Goal: Task Accomplishment & Management: Manage account settings

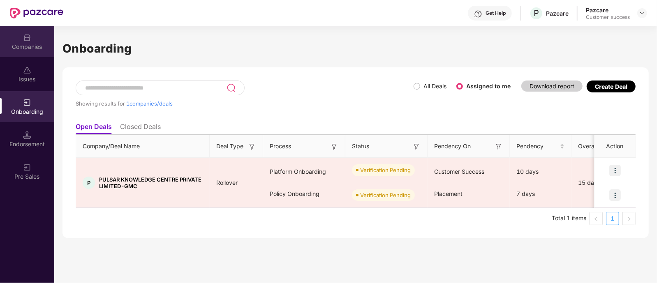
click at [39, 50] on div "Companies" at bounding box center [27, 47] width 54 height 8
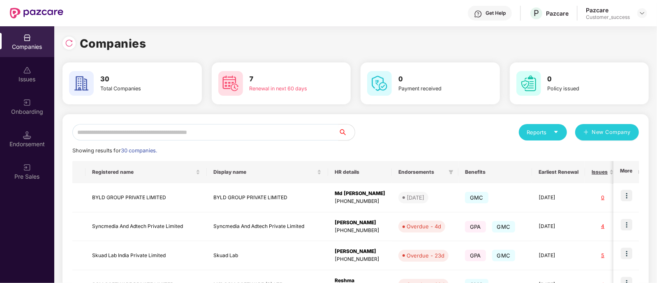
click at [218, 129] on input "text" at bounding box center [205, 132] width 266 height 16
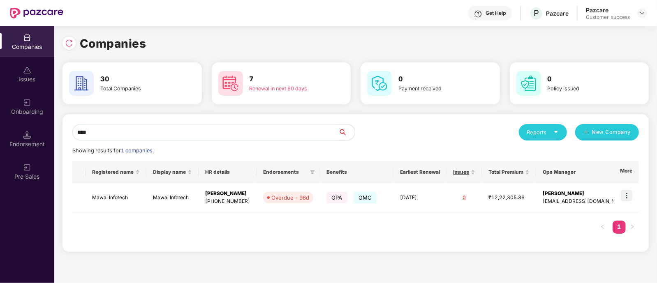
type input "****"
click at [33, 135] on div "Endorsement" at bounding box center [27, 139] width 54 height 31
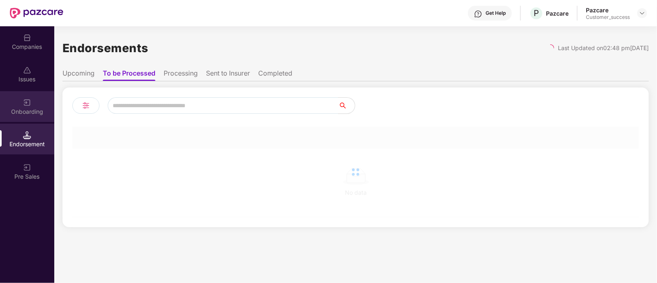
click at [29, 108] on div "Onboarding" at bounding box center [27, 112] width 54 height 8
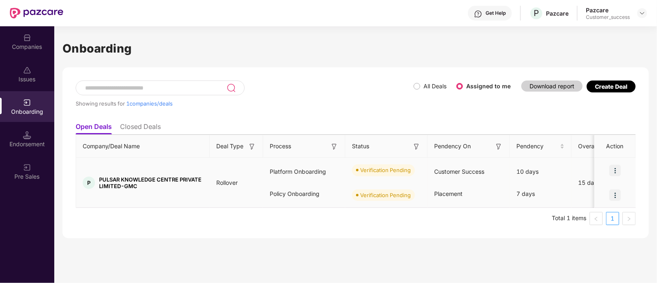
click at [614, 168] on img at bounding box center [616, 171] width 12 height 12
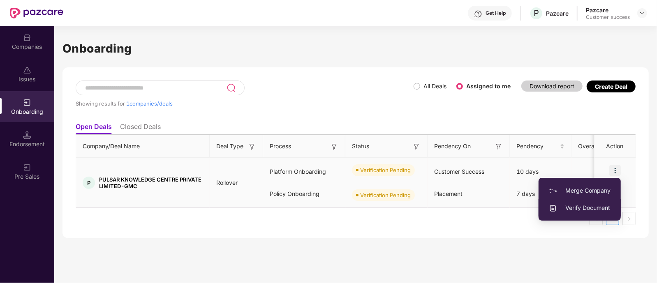
click at [579, 209] on span "Verify Document" at bounding box center [580, 208] width 62 height 9
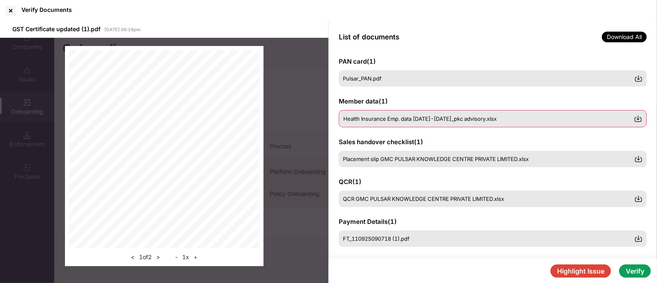
scroll to position [46, 0]
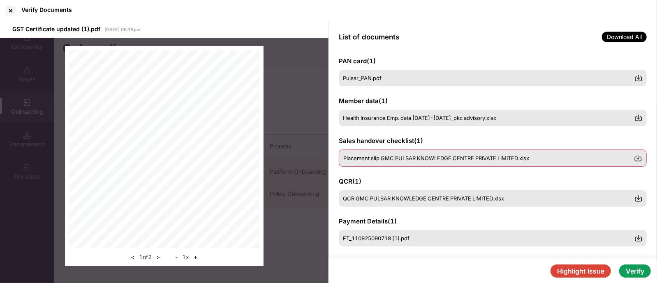
click at [448, 158] on span "Placement slip GMC PULSAR KNOWLEDGE CENTRE PRIVATE LIMITED.xlsx" at bounding box center [437, 158] width 186 height 7
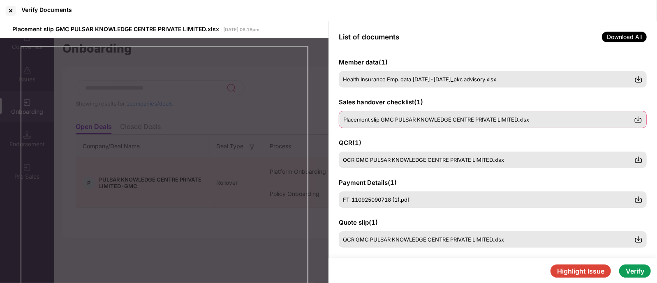
scroll to position [84, 0]
click at [636, 34] on span "Download All" at bounding box center [624, 37] width 45 height 11
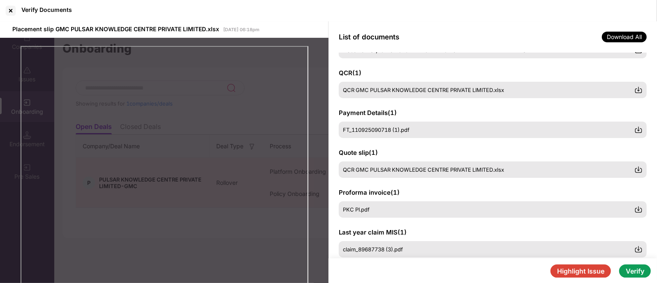
scroll to position [0, 0]
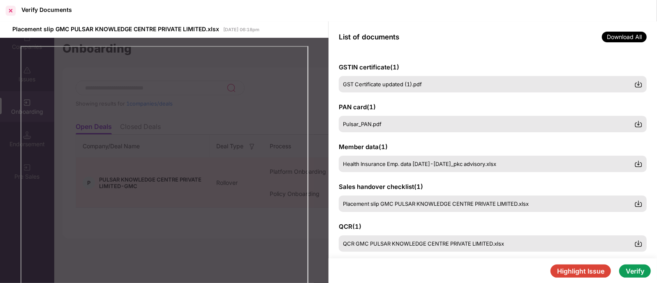
click at [12, 11] on div at bounding box center [10, 10] width 13 height 13
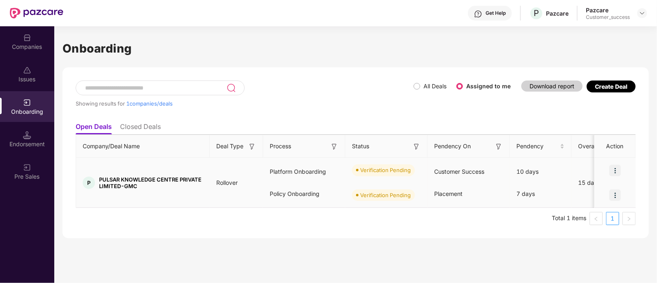
click at [613, 171] on img at bounding box center [616, 171] width 12 height 12
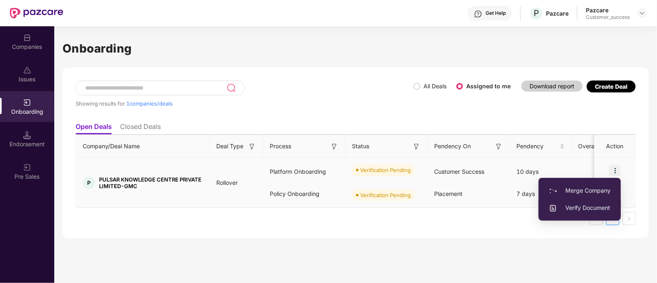
click at [588, 208] on span "Verify Document" at bounding box center [580, 208] width 62 height 9
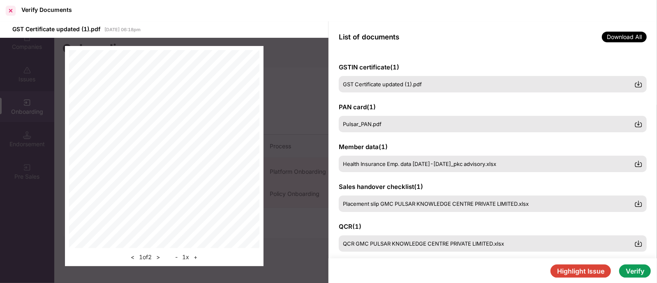
click at [9, 14] on div at bounding box center [10, 10] width 13 height 13
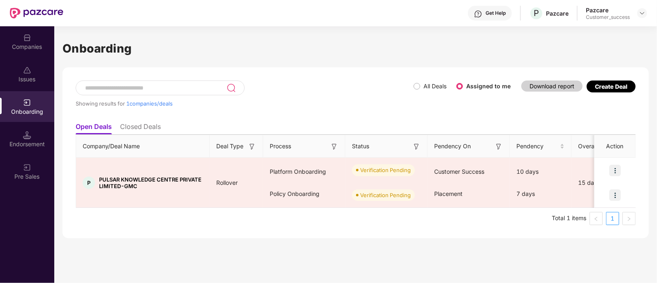
click at [555, 248] on div "Onboarding Showing results for 1 companies/deals All Deals Assigned to me Downl…" at bounding box center [355, 154] width 603 height 257
click at [37, 54] on div "Companies" at bounding box center [27, 41] width 54 height 31
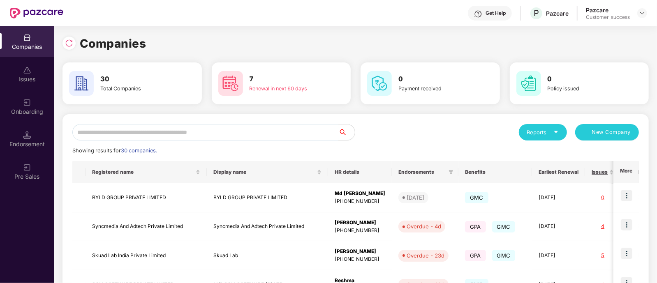
click at [157, 130] on input "text" at bounding box center [205, 132] width 266 height 16
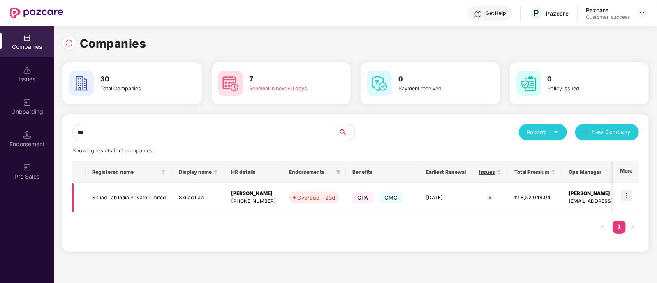
type input "***"
click at [627, 193] on img at bounding box center [627, 196] width 12 height 12
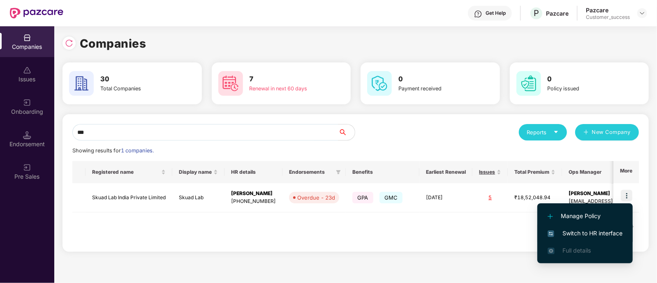
click at [577, 231] on span "Switch to HR interface" at bounding box center [585, 233] width 75 height 9
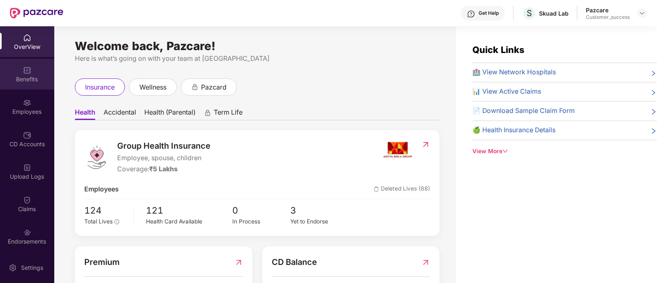
click at [33, 82] on div "Benefits" at bounding box center [27, 79] width 54 height 8
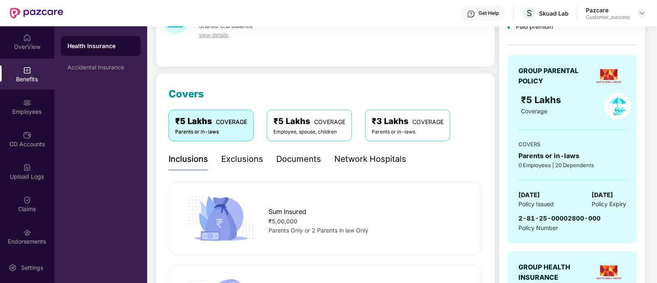
scroll to position [71, 0]
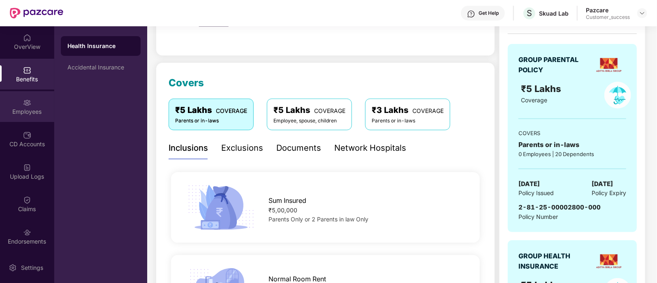
click at [29, 106] on img at bounding box center [27, 103] width 8 height 8
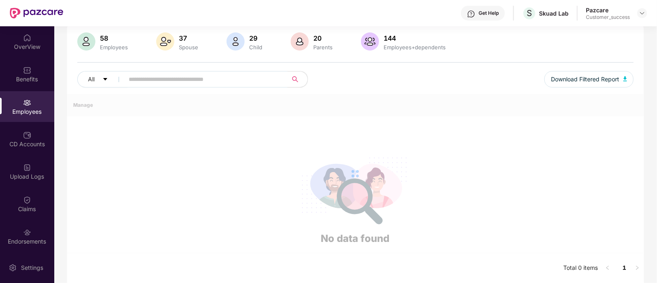
scroll to position [71, 0]
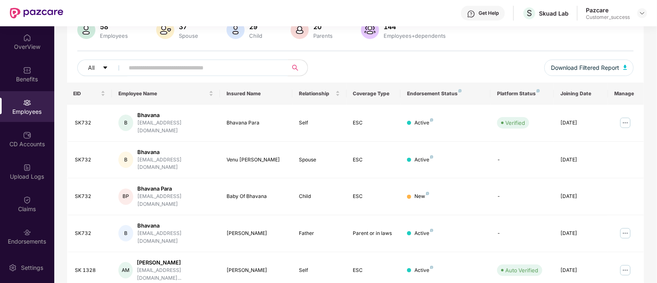
click at [207, 69] on input "text" at bounding box center [203, 68] width 148 height 12
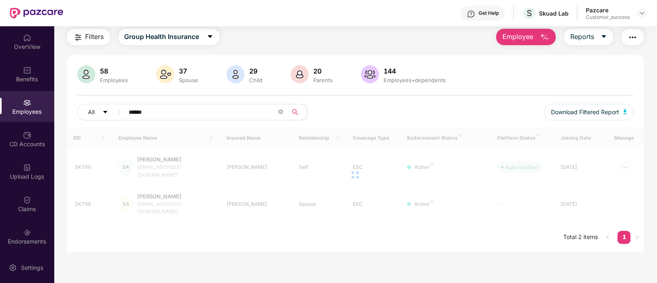
scroll to position [26, 0]
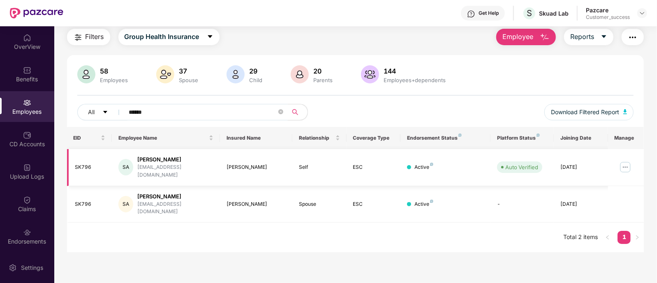
type input "******"
click at [625, 165] on img at bounding box center [625, 167] width 13 height 13
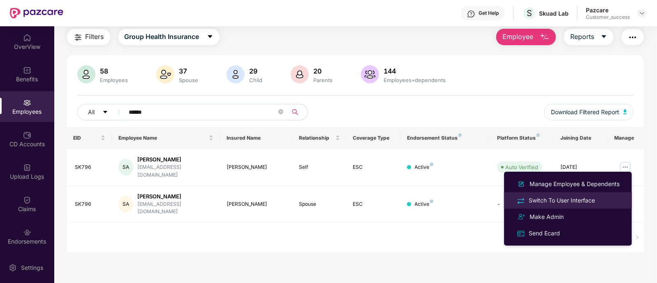
click at [591, 200] on div "Switch To User Interface" at bounding box center [562, 200] width 70 height 9
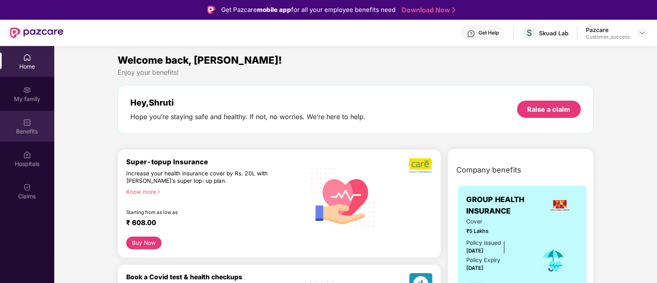
click at [31, 118] on img at bounding box center [27, 122] width 8 height 8
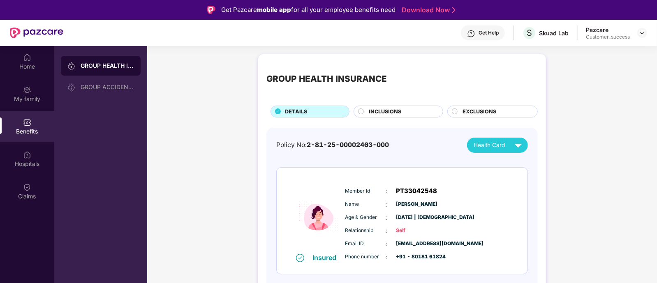
click at [378, 114] on span "INCLUSIONS" at bounding box center [385, 112] width 33 height 8
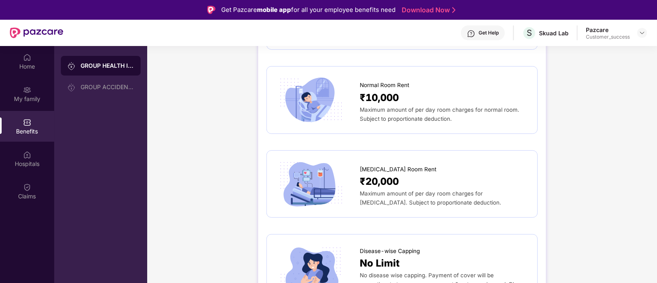
scroll to position [149, 0]
click at [637, 29] on div "Pazcare Customer_success" at bounding box center [616, 33] width 61 height 14
click at [639, 30] on img at bounding box center [642, 33] width 7 height 7
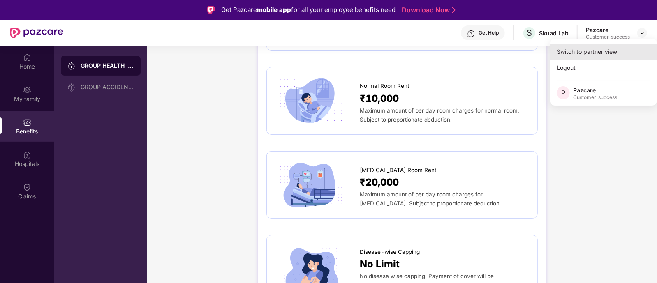
click at [604, 56] on div "Switch to partner view" at bounding box center [603, 52] width 107 height 16
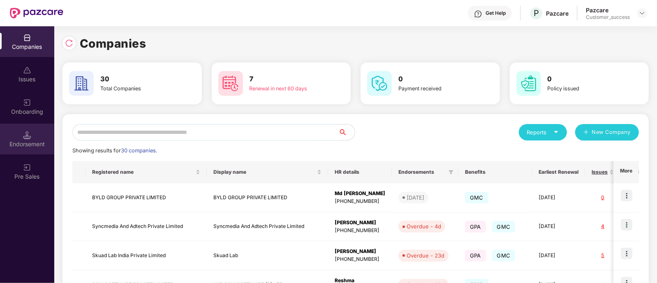
click at [48, 146] on div "Endorsement" at bounding box center [27, 144] width 54 height 8
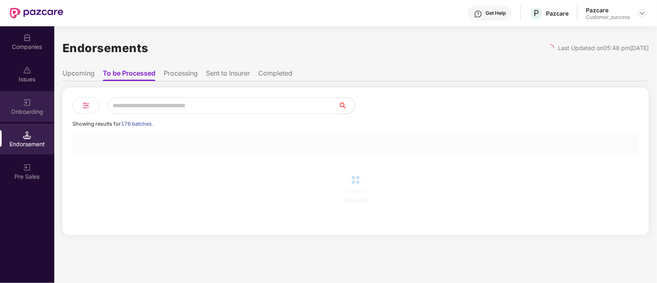
click at [26, 108] on div "Onboarding" at bounding box center [27, 112] width 54 height 8
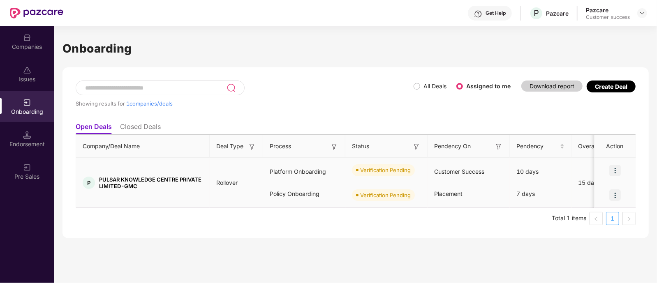
click at [617, 172] on img at bounding box center [616, 171] width 12 height 12
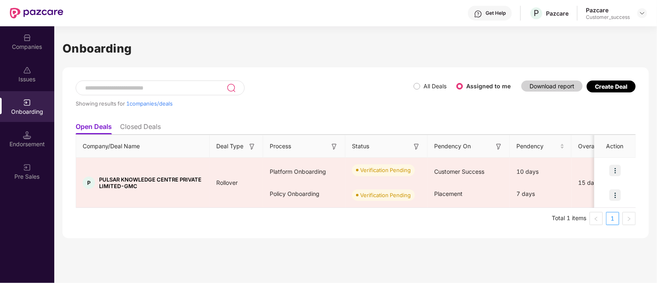
click at [543, 244] on div "Onboarding Showing results for 1 companies/deals All Deals Assigned to me Downl…" at bounding box center [355, 154] width 603 height 257
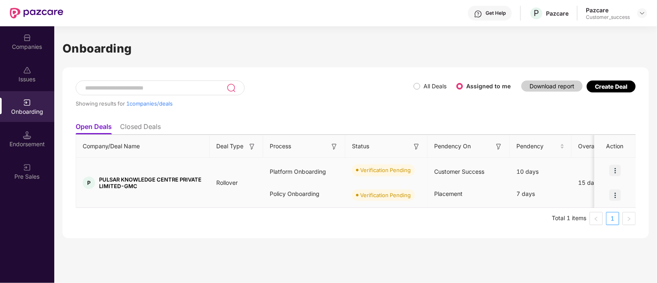
click at [615, 195] on img at bounding box center [616, 196] width 12 height 12
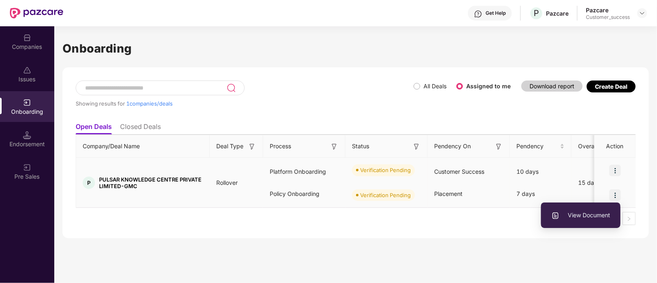
click at [592, 215] on span "View Document" at bounding box center [581, 215] width 59 height 9
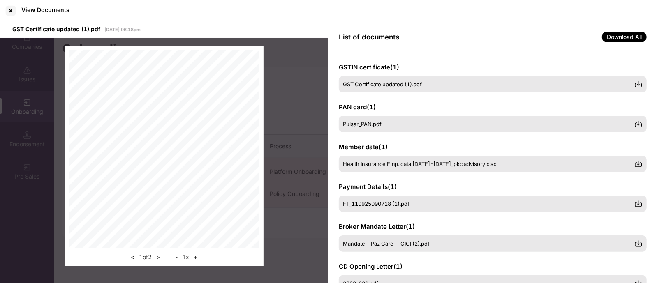
scroll to position [108, 0]
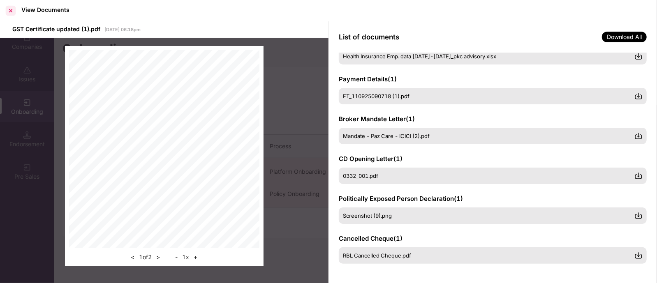
click at [9, 8] on div at bounding box center [10, 10] width 13 height 13
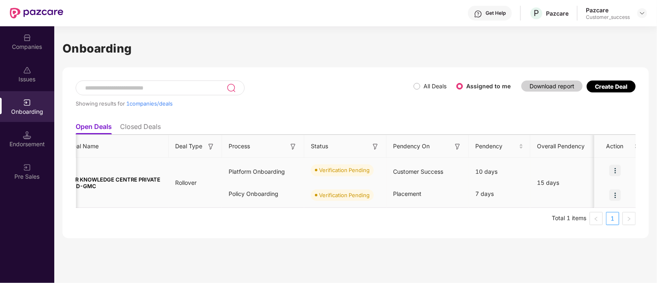
scroll to position [0, 16]
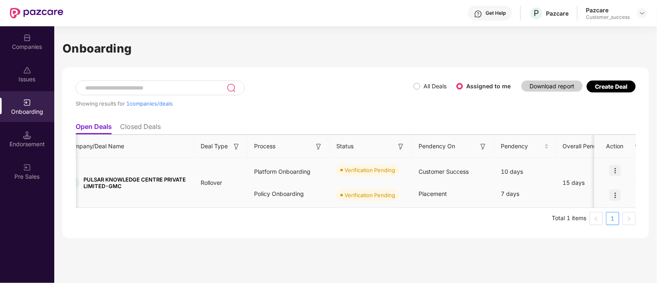
click at [619, 167] on img at bounding box center [616, 171] width 12 height 12
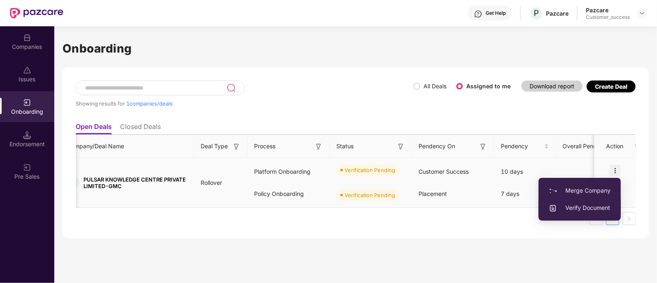
click at [585, 204] on span "Verify Document" at bounding box center [580, 208] width 62 height 9
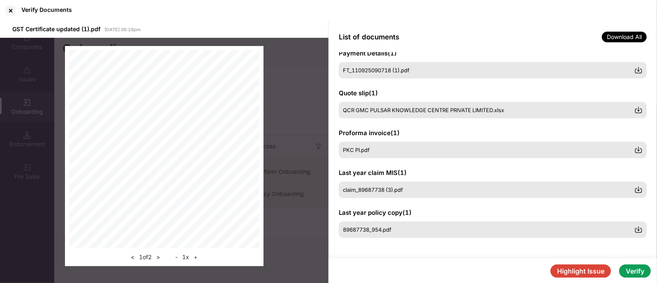
scroll to position [214, 0]
click at [586, 269] on button "Highlight Issue" at bounding box center [581, 271] width 60 height 13
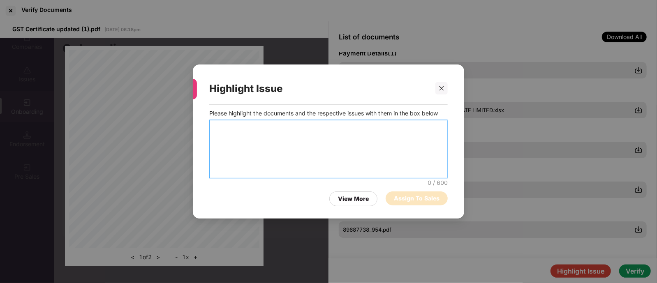
click at [354, 151] on textarea at bounding box center [328, 149] width 239 height 58
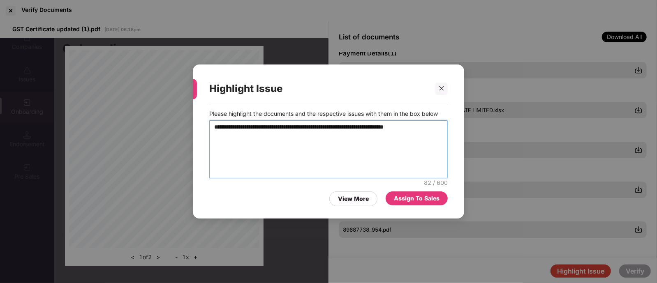
click at [323, 125] on textarea "**********" at bounding box center [328, 150] width 239 height 58
type textarea "**********"
click at [409, 195] on div "Assign To Sales" at bounding box center [417, 198] width 46 height 9
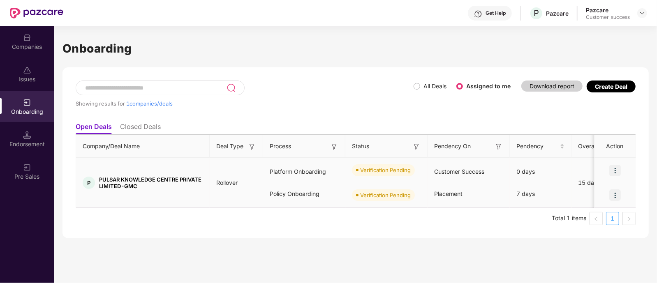
click at [615, 169] on img at bounding box center [616, 171] width 12 height 12
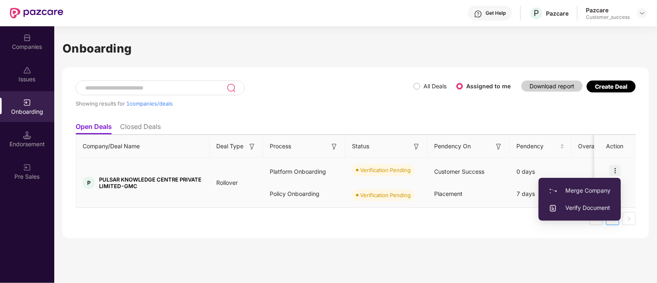
click at [602, 209] on span "Verify Document" at bounding box center [580, 208] width 62 height 9
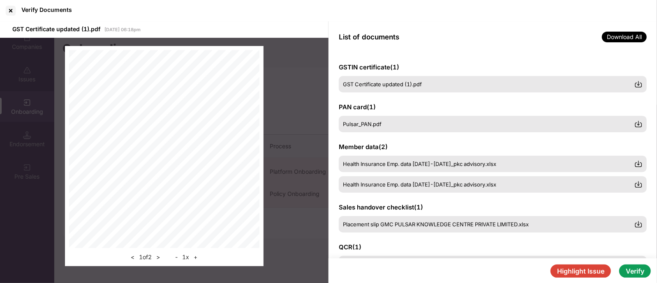
click at [621, 40] on span "Download All" at bounding box center [624, 37] width 45 height 11
click at [620, 37] on span "Download All" at bounding box center [624, 37] width 45 height 11
click at [609, 33] on span "Download All" at bounding box center [624, 37] width 45 height 11
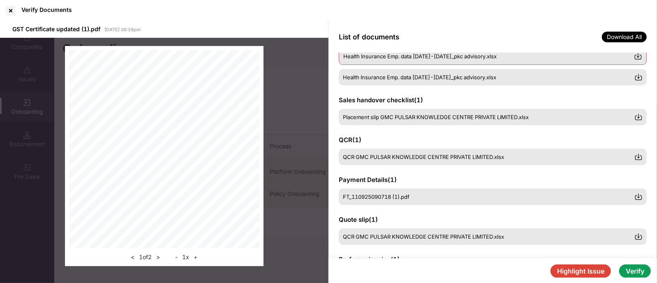
scroll to position [116, 0]
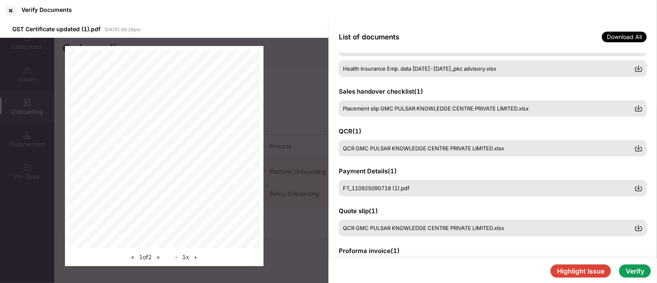
click at [569, 273] on button "Highlight Issue" at bounding box center [581, 271] width 60 height 13
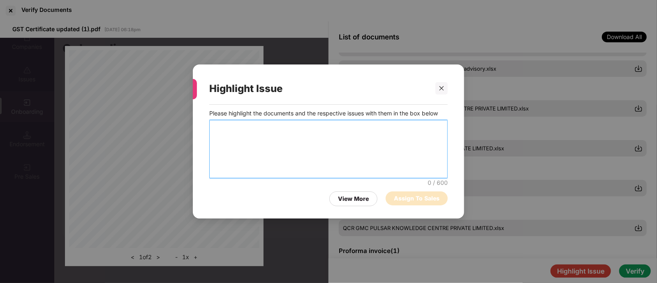
click at [346, 131] on textarea at bounding box center [328, 149] width 239 height 58
type textarea "*"
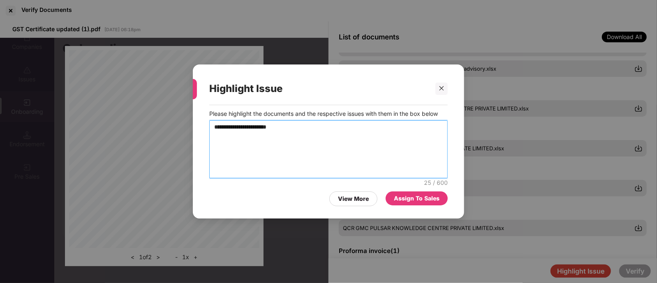
type textarea "**********"
click at [409, 201] on div "Assign To Sales" at bounding box center [417, 198] width 46 height 9
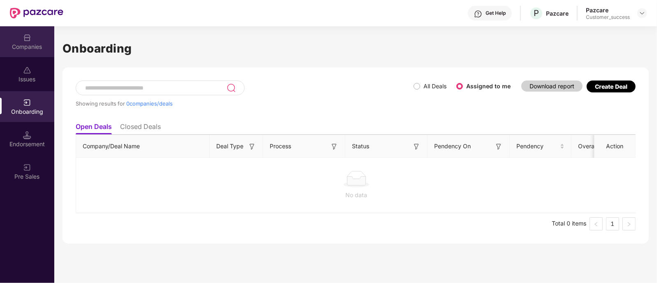
click at [25, 50] on div "Companies" at bounding box center [27, 47] width 54 height 8
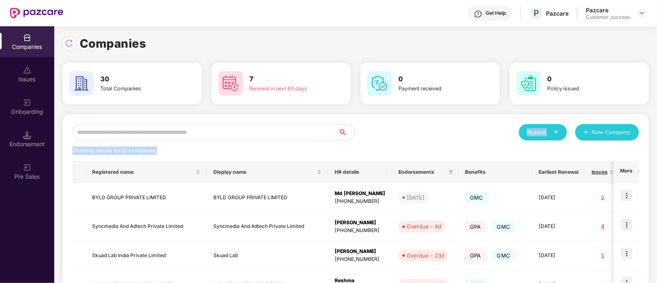
drag, startPoint x: 372, startPoint y: 143, endPoint x: 100, endPoint y: 118, distance: 273.1
click at [156, 149] on span "30 companies." at bounding box center [139, 151] width 36 height 6
drag, startPoint x: 164, startPoint y: 149, endPoint x: 72, endPoint y: 122, distance: 96.1
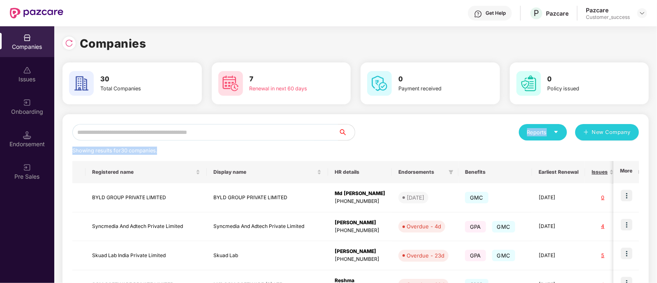
drag, startPoint x: 160, startPoint y: 149, endPoint x: 77, endPoint y: 122, distance: 87.4
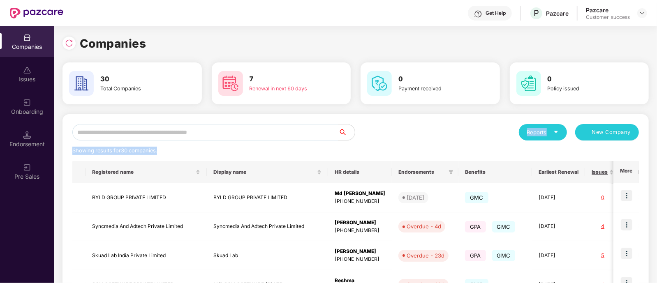
drag, startPoint x: 161, startPoint y: 150, endPoint x: 70, endPoint y: 130, distance: 93.4
click at [215, 151] on div "Showing results for 30 companies." at bounding box center [355, 151] width 567 height 8
drag, startPoint x: 647, startPoint y: 130, endPoint x: 422, endPoint y: 143, distance: 225.8
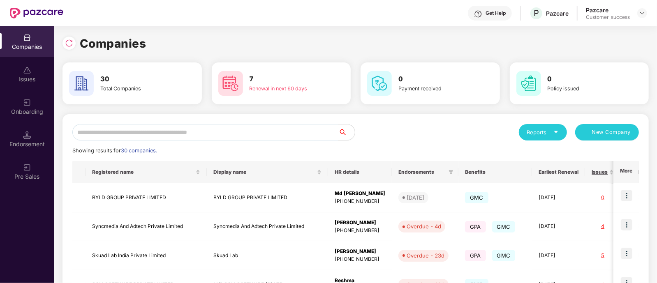
click at [31, 128] on div "Endorsement" at bounding box center [27, 139] width 54 height 31
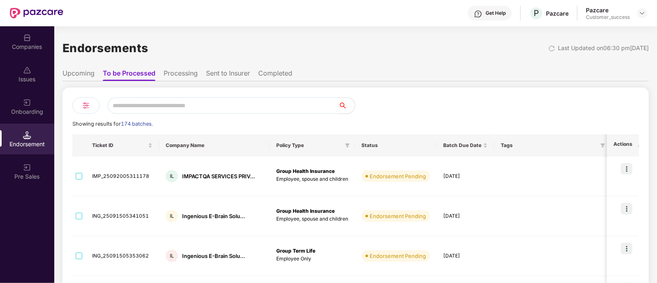
click at [14, 140] on div "Endorsement" at bounding box center [27, 144] width 54 height 8
click at [25, 100] on img at bounding box center [27, 103] width 8 height 8
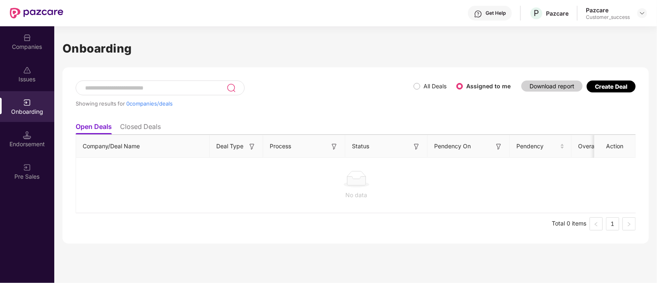
click at [28, 138] on img at bounding box center [27, 135] width 8 height 8
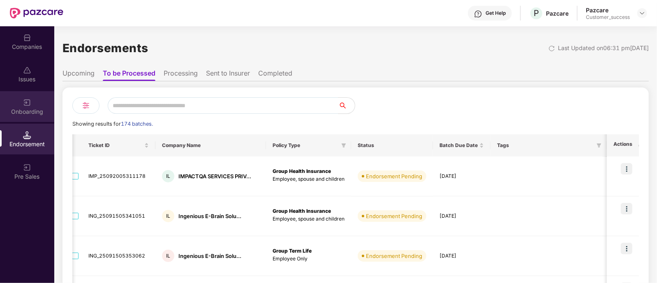
click at [25, 99] on img at bounding box center [27, 103] width 8 height 8
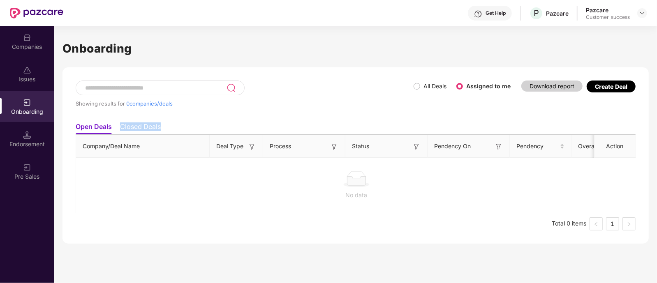
drag, startPoint x: 163, startPoint y: 129, endPoint x: 117, endPoint y: 128, distance: 46.1
click at [117, 128] on ul "Open Deals Closed Deals" at bounding box center [356, 126] width 560 height 16
drag, startPoint x: 118, startPoint y: 126, endPoint x: 163, endPoint y: 125, distance: 44.5
click at [163, 125] on ul "Open Deals Closed Deals" at bounding box center [356, 126] width 560 height 16
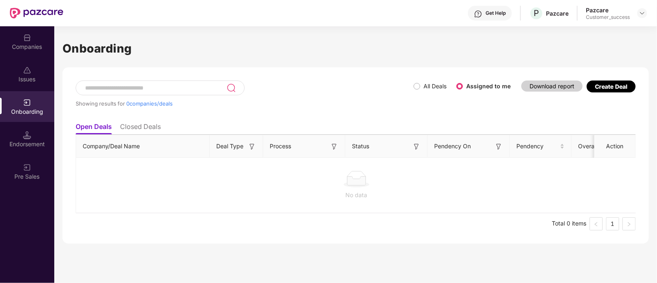
click at [27, 114] on div "Onboarding" at bounding box center [27, 112] width 54 height 8
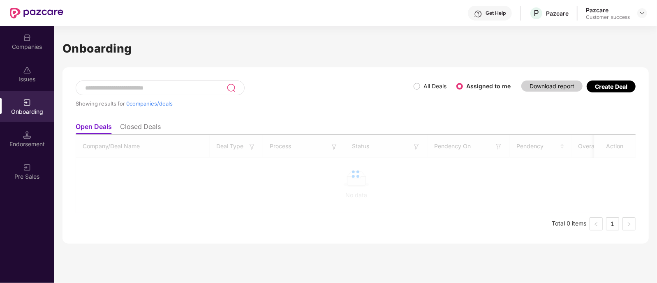
click at [383, 258] on div "Onboarding Showing results for 0 companies/deals All Deals Assigned to me Downl…" at bounding box center [355, 154] width 603 height 257
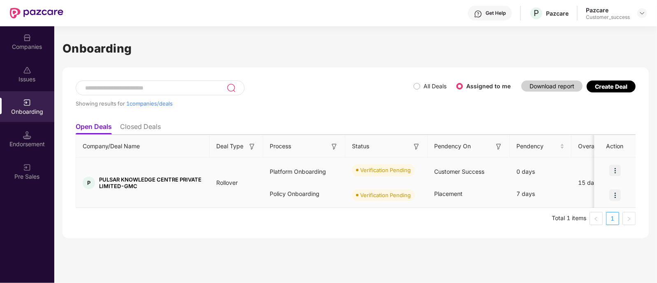
click at [620, 165] on img at bounding box center [616, 171] width 12 height 12
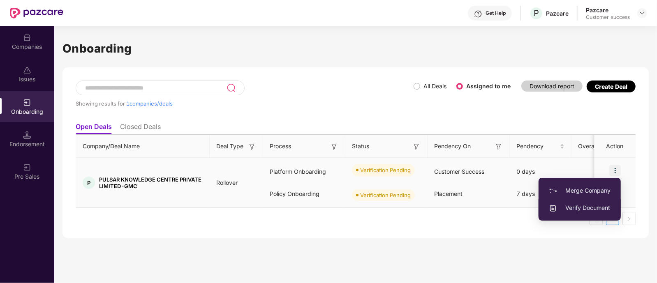
click at [553, 213] on li "Verify Document" at bounding box center [580, 208] width 82 height 17
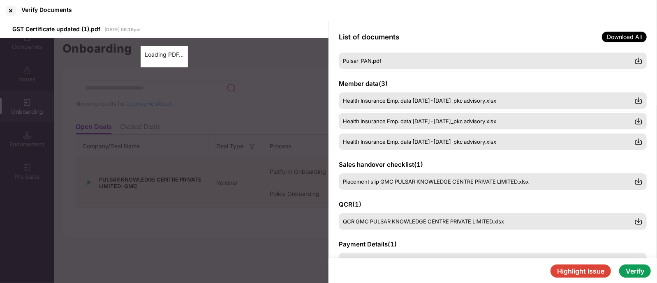
scroll to position [21, 0]
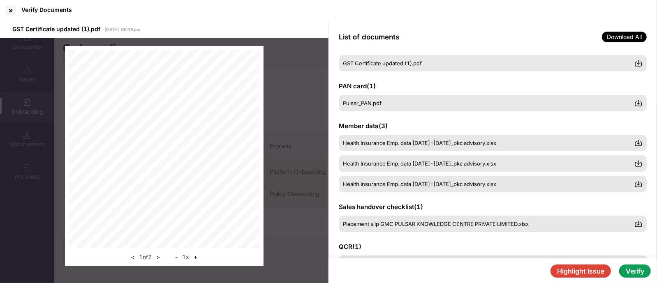
click at [578, 269] on button "Highlight Issue" at bounding box center [581, 271] width 60 height 13
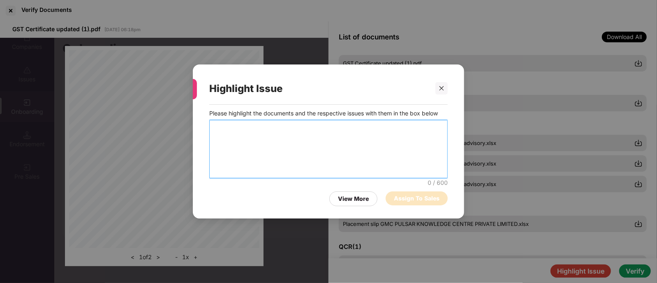
click at [268, 126] on textarea at bounding box center [328, 149] width 239 height 58
drag, startPoint x: 301, startPoint y: 71, endPoint x: 284, endPoint y: 71, distance: 17.3
click at [284, 71] on div "Highlight Issue Please highlight the documents and the respective issues with t…" at bounding box center [329, 142] width 272 height 155
click at [288, 139] on textarea at bounding box center [328, 149] width 239 height 58
click at [353, 203] on div "View More" at bounding box center [353, 199] width 31 height 9
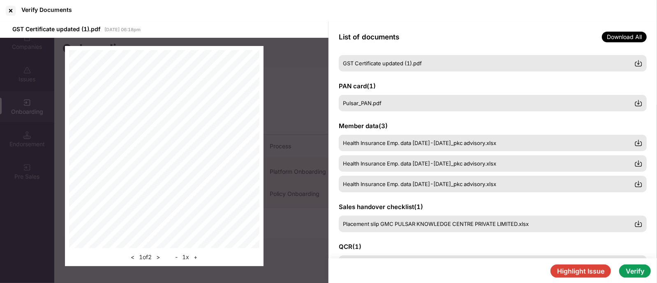
click at [564, 272] on button "Highlight Issue" at bounding box center [581, 271] width 60 height 13
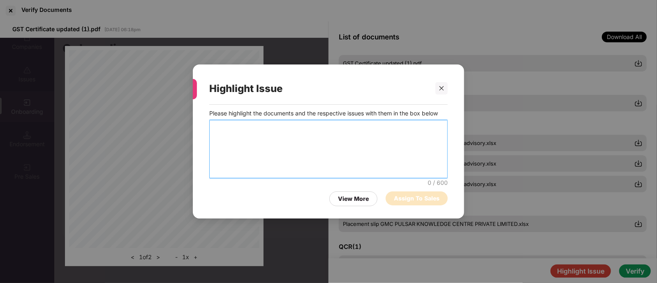
click at [302, 126] on textarea at bounding box center [328, 149] width 239 height 58
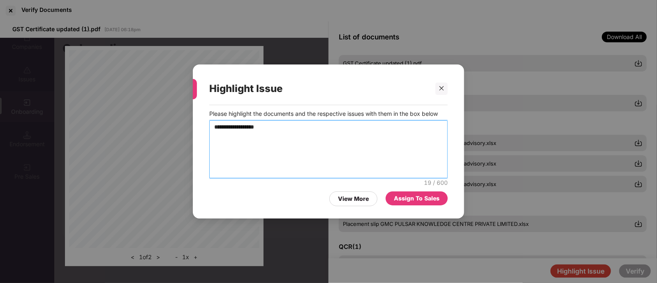
click at [225, 124] on textarea "**********" at bounding box center [328, 150] width 239 height 58
type textarea "**********"
click at [395, 198] on div "Assign To Sales" at bounding box center [417, 198] width 46 height 9
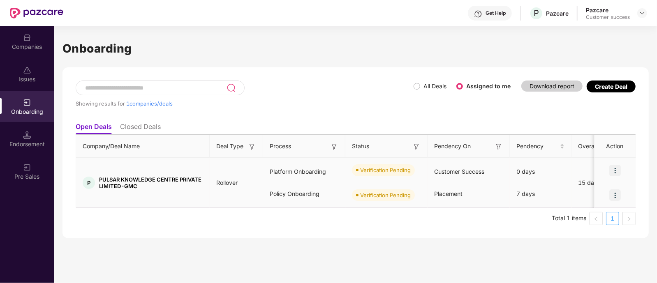
click at [615, 166] on img at bounding box center [616, 171] width 12 height 12
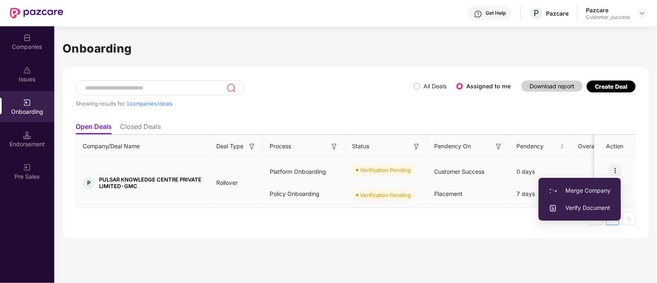
click at [569, 210] on span "Verify Document" at bounding box center [580, 208] width 62 height 9
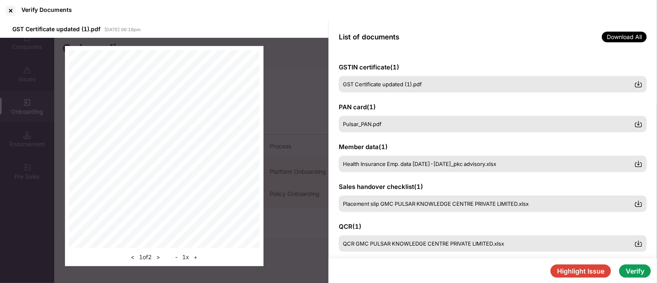
scroll to position [0, 0]
click at [616, 32] on span "Download All" at bounding box center [624, 37] width 45 height 11
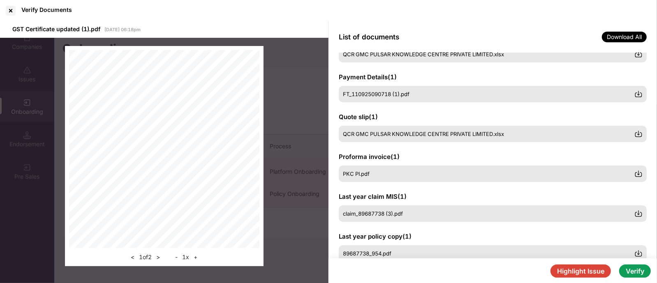
scroll to position [213, 0]
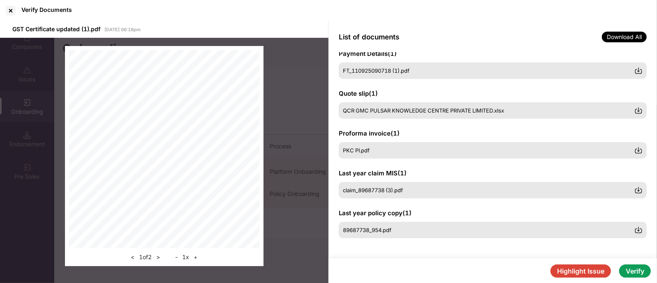
click at [631, 272] on button "Verify" at bounding box center [636, 271] width 32 height 13
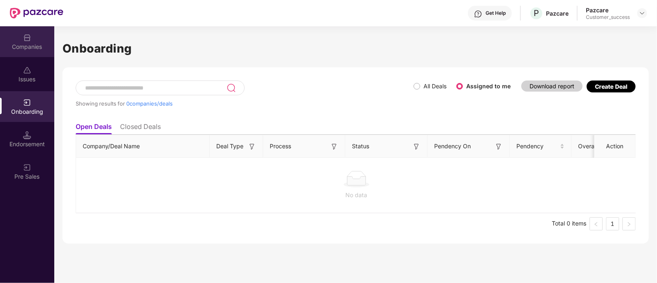
click at [31, 51] on div "Companies" at bounding box center [27, 41] width 54 height 31
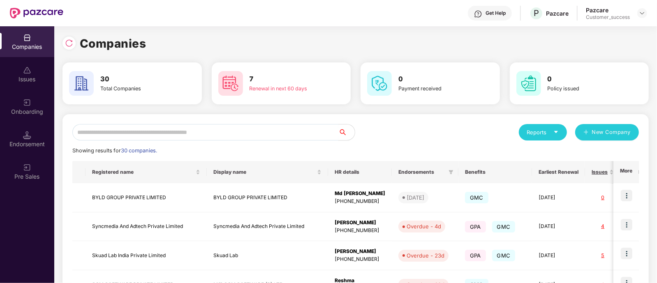
click at [149, 127] on input "text" at bounding box center [205, 132] width 266 height 16
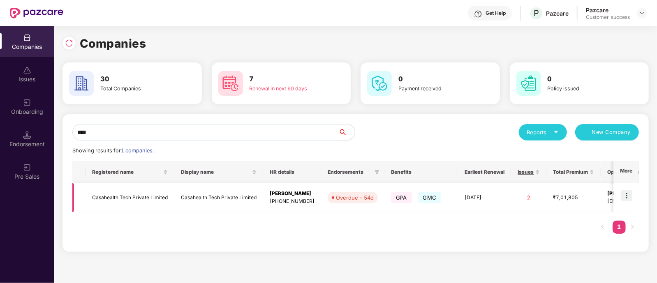
type input "****"
click at [625, 196] on img at bounding box center [627, 196] width 12 height 12
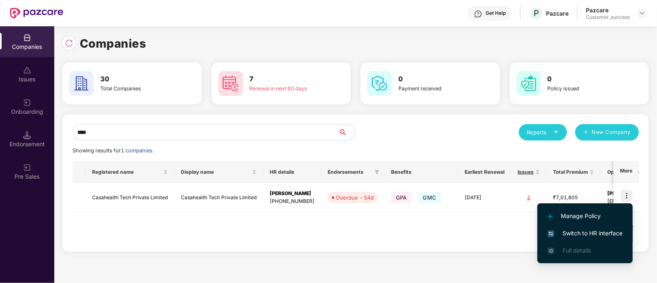
click at [580, 232] on span "Switch to HR interface" at bounding box center [585, 233] width 75 height 9
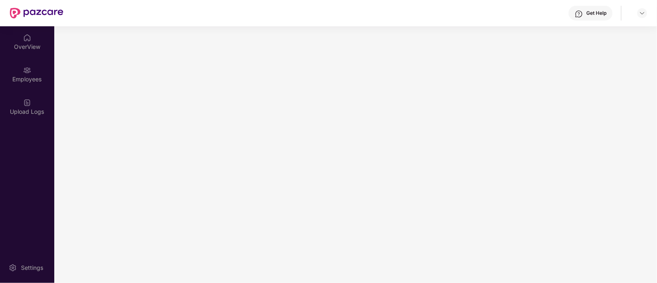
scroll to position [0, 0]
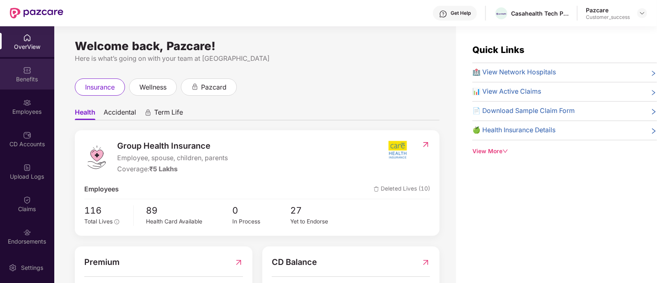
click at [18, 79] on div "Benefits" at bounding box center [27, 79] width 54 height 8
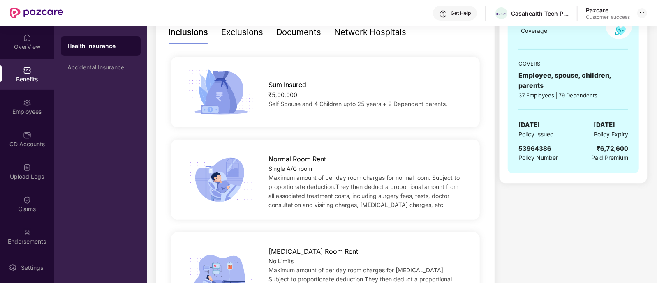
scroll to position [141, 0]
click at [537, 149] on span "53964386" at bounding box center [535, 148] width 33 height 8
copy span "53964386"
click at [639, 12] on img at bounding box center [642, 13] width 7 height 7
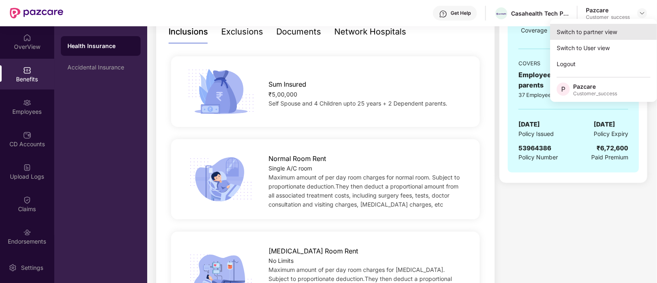
click at [586, 36] on div "Switch to partner view" at bounding box center [603, 32] width 107 height 16
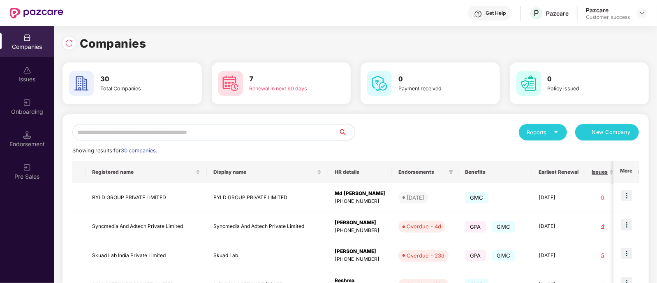
click at [201, 129] on input "text" at bounding box center [205, 132] width 266 height 16
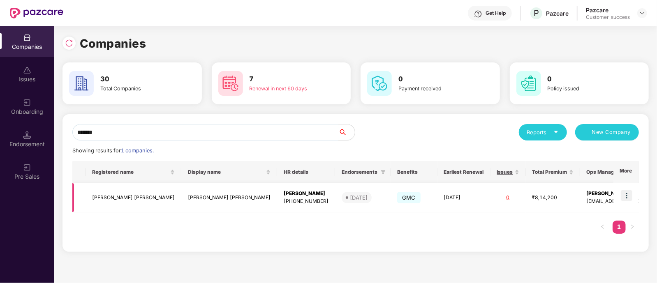
type input "*******"
click at [629, 196] on img at bounding box center [627, 196] width 12 height 12
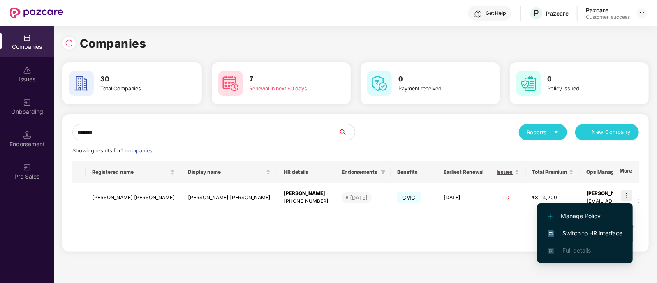
click at [551, 228] on li "Switch to HR interface" at bounding box center [585, 233] width 95 height 17
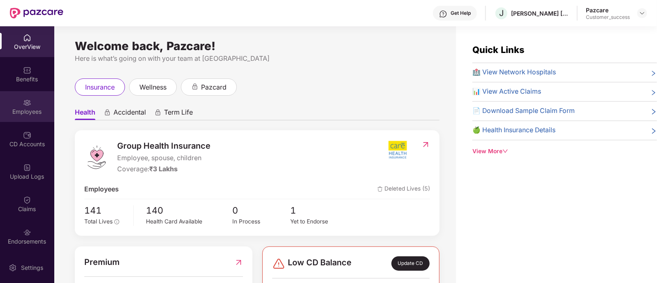
click at [30, 108] on div "Employees" at bounding box center [27, 112] width 54 height 8
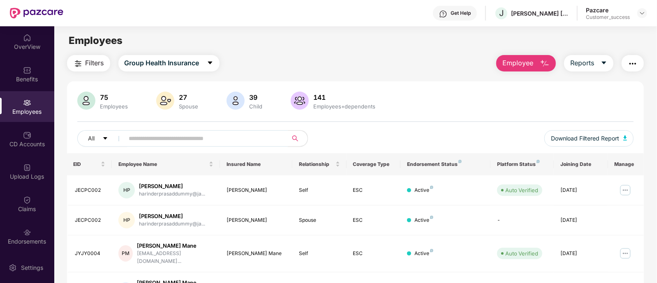
click at [138, 134] on input "text" at bounding box center [203, 138] width 148 height 12
paste input "********"
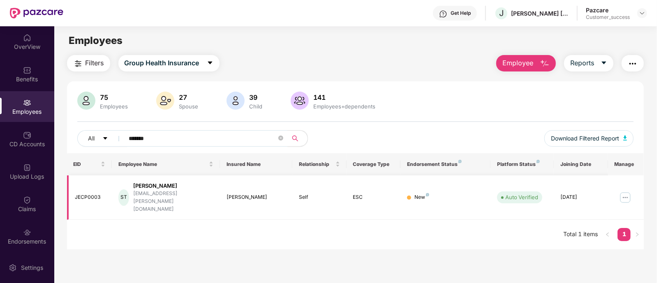
click at [625, 191] on img at bounding box center [625, 197] width 13 height 13
click at [434, 225] on div "EID Employee Name Insured Name Relationship Coverage Type Endorsement Status Pl…" at bounding box center [356, 201] width 578 height 97
click at [88, 194] on div "JECP0003" at bounding box center [90, 198] width 30 height 8
copy div "JECP0003"
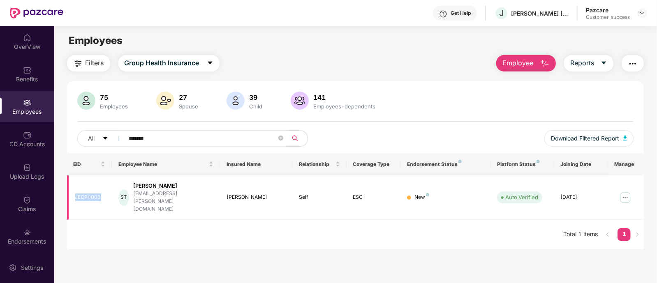
click at [621, 191] on img at bounding box center [625, 197] width 13 height 13
drag, startPoint x: 185, startPoint y: 194, endPoint x: 138, endPoint y: 193, distance: 46.9
click at [138, 193] on div "ST [PERSON_NAME] [PERSON_NAME][EMAIL_ADDRESS][PERSON_NAME][DOMAIN_NAME]" at bounding box center [165, 197] width 95 height 31
copy div "[EMAIL_ADDRESS][PERSON_NAME][DOMAIN_NAME]"
drag, startPoint x: 594, startPoint y: 188, endPoint x: 560, endPoint y: 193, distance: 34.4
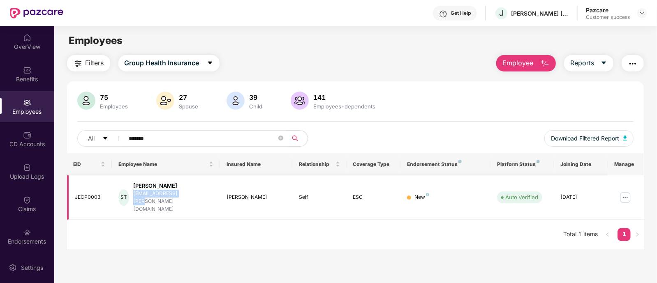
click at [560, 193] on td "[DATE]" at bounding box center [581, 198] width 54 height 45
copy div "[DATE]"
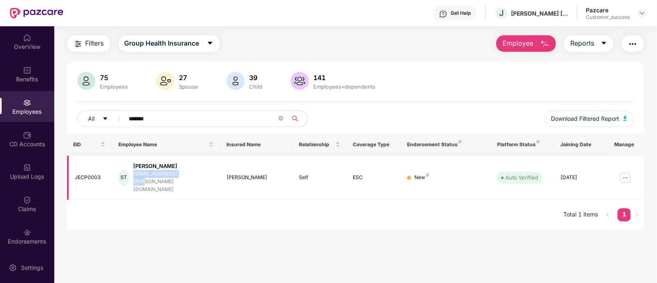
scroll to position [20, 0]
click at [463, 203] on div "EID Employee Name Insured Name Relationship Coverage Type Endorsement Status Pl…" at bounding box center [356, 181] width 578 height 97
click at [183, 114] on input "*******" at bounding box center [203, 118] width 148 height 12
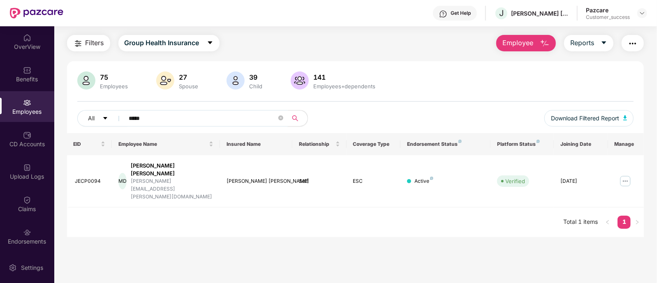
paste input "**********"
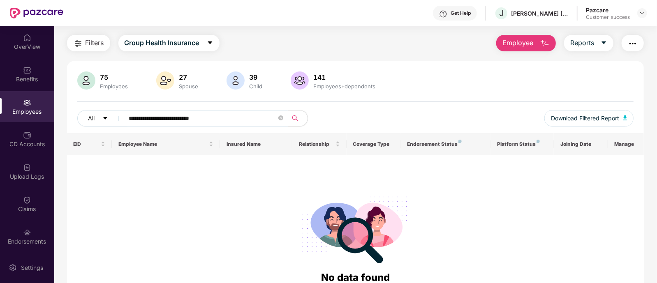
drag, startPoint x: 214, startPoint y: 117, endPoint x: 103, endPoint y: 124, distance: 110.9
click at [103, 124] on div "**********" at bounding box center [216, 118] width 279 height 16
paste input "text"
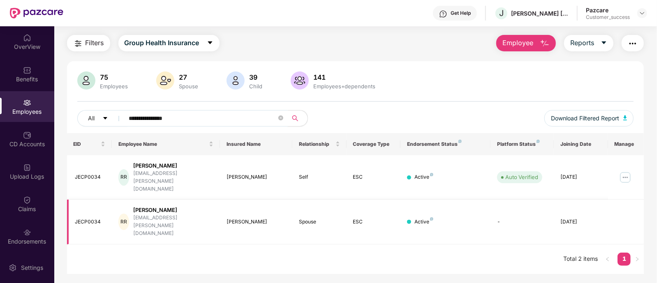
type input "**********"
